Goal: Transaction & Acquisition: Purchase product/service

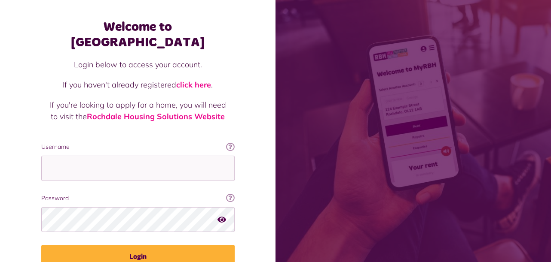
scroll to position [67, 0]
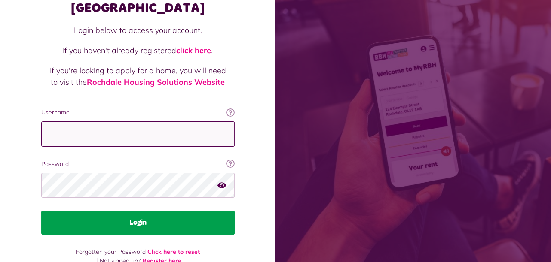
type input "**********"
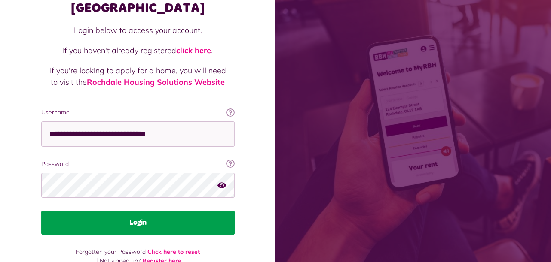
click at [139, 211] on button "Login" at bounding box center [137, 223] width 193 height 24
click at [149, 211] on button "Login" at bounding box center [137, 223] width 193 height 24
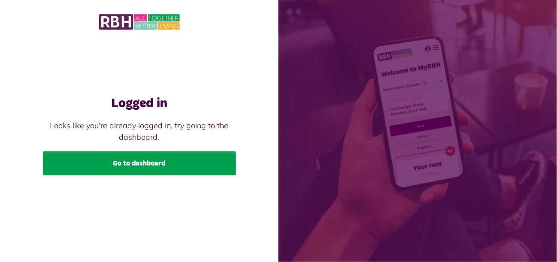
click at [137, 162] on link "Go to dashboard" at bounding box center [139, 164] width 193 height 24
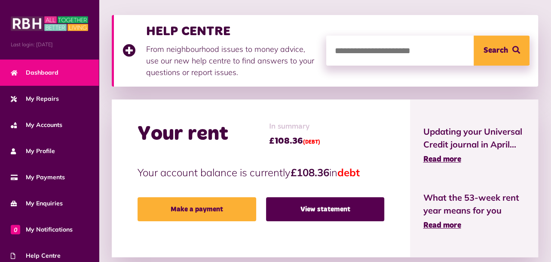
scroll to position [129, 0]
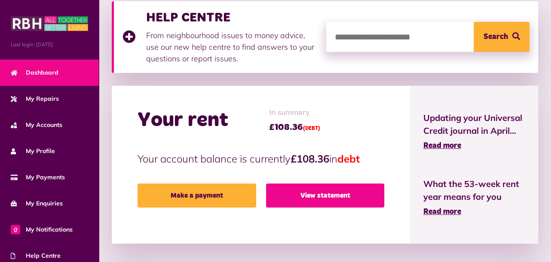
click at [323, 187] on link "View statement" at bounding box center [325, 196] width 119 height 24
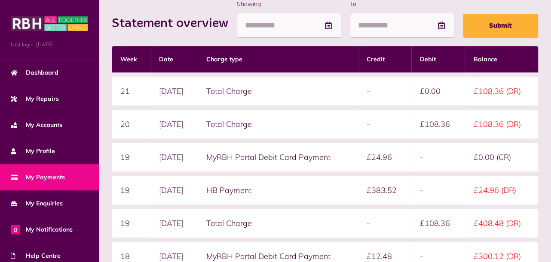
scroll to position [237, 0]
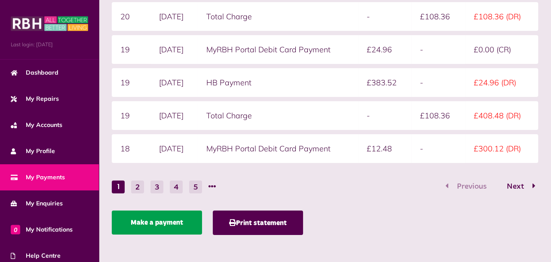
click at [148, 219] on link "Make a payment" at bounding box center [157, 223] width 90 height 24
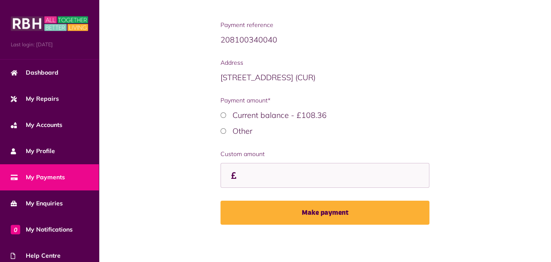
scroll to position [167, 0]
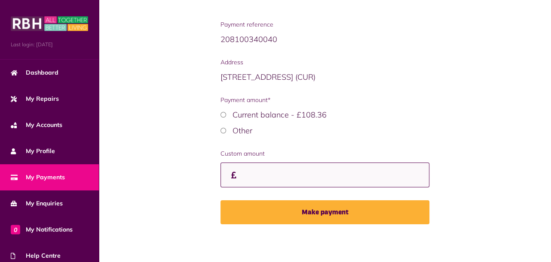
click at [277, 175] on input "Custom amount" at bounding box center [324, 175] width 209 height 25
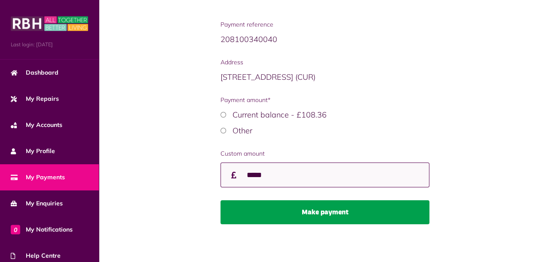
type input "*****"
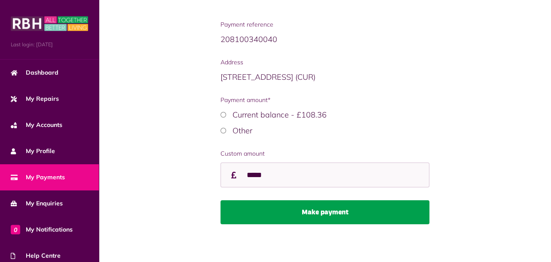
click at [334, 213] on button "Make payment" at bounding box center [324, 213] width 209 height 24
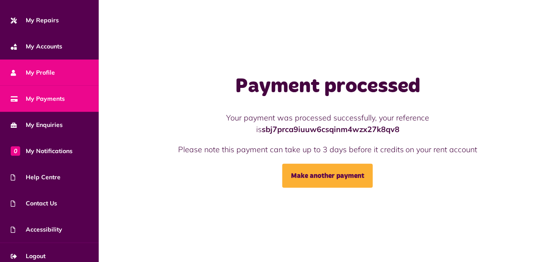
scroll to position [84, 0]
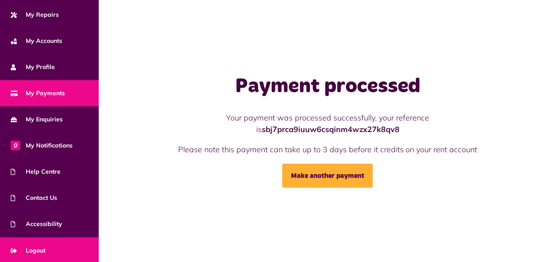
click at [40, 248] on span "Logout" at bounding box center [28, 251] width 35 height 9
